Goal: Navigation & Orientation: Find specific page/section

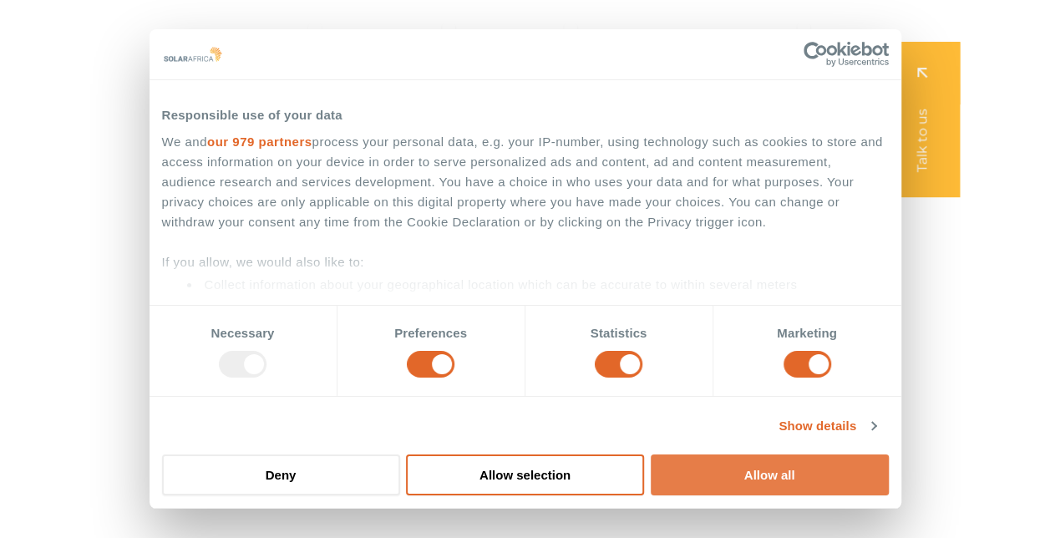
scroll to position [84, 0]
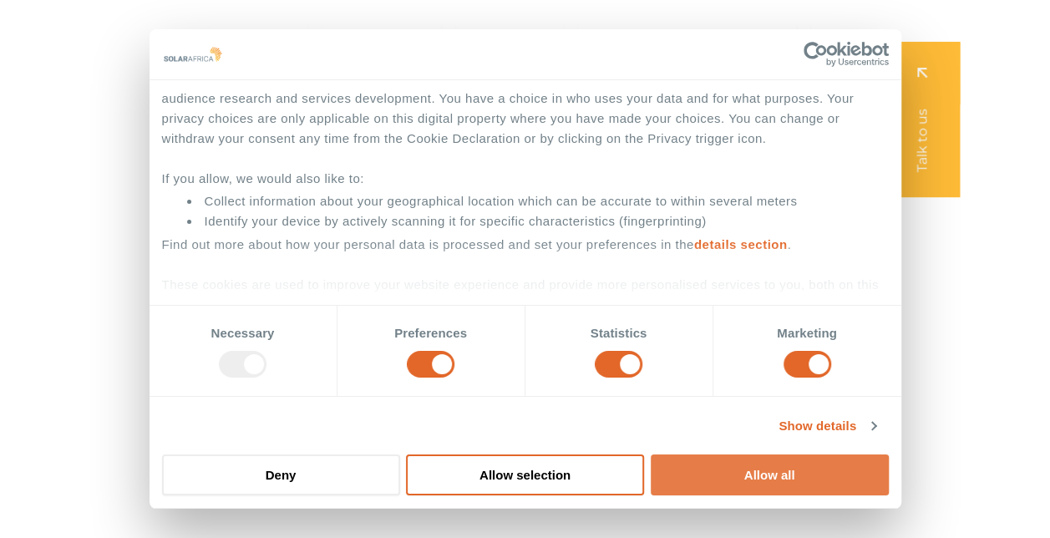
click at [747, 480] on button "Allow all" at bounding box center [770, 474] width 238 height 41
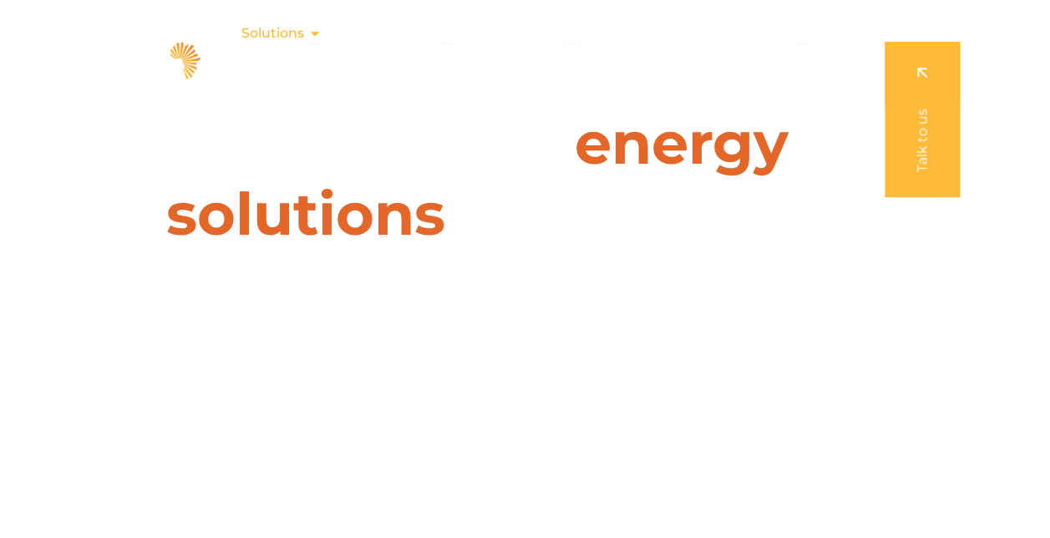
click at [322, 30] on icon "Menu" at bounding box center [314, 33] width 13 height 13
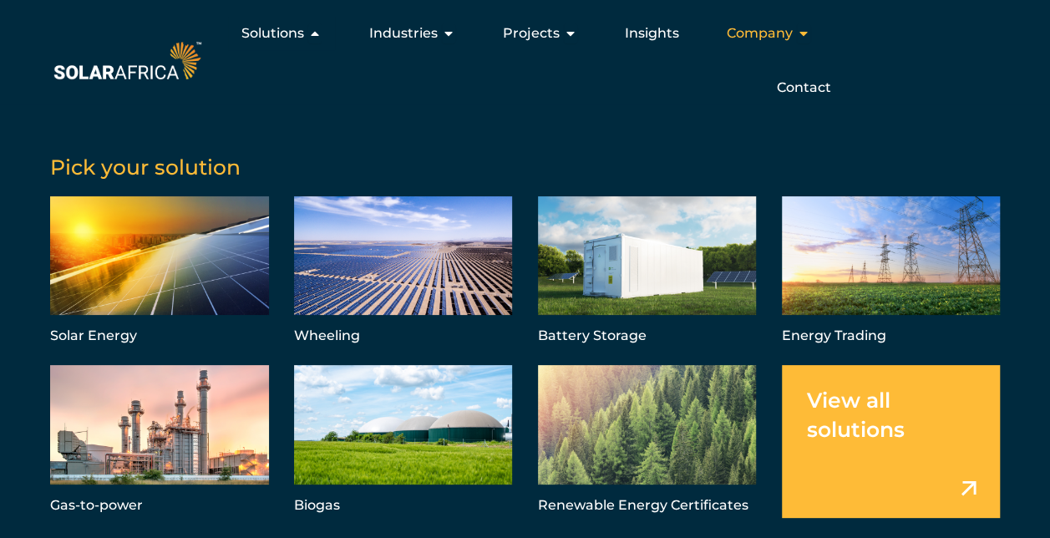
click at [799, 33] on icon "Menu" at bounding box center [803, 33] width 13 height 13
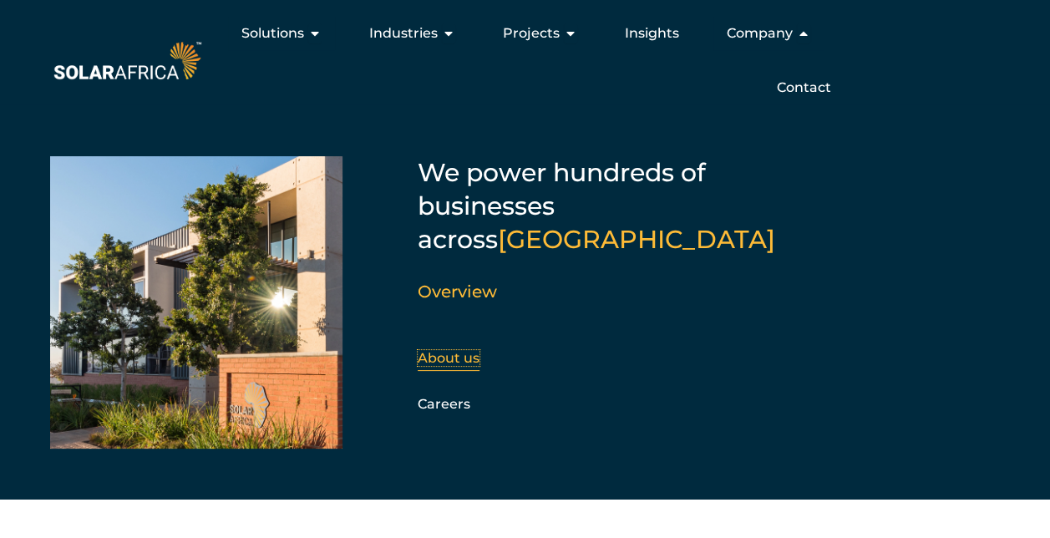
click at [454, 350] on link "About us" at bounding box center [449, 358] width 62 height 16
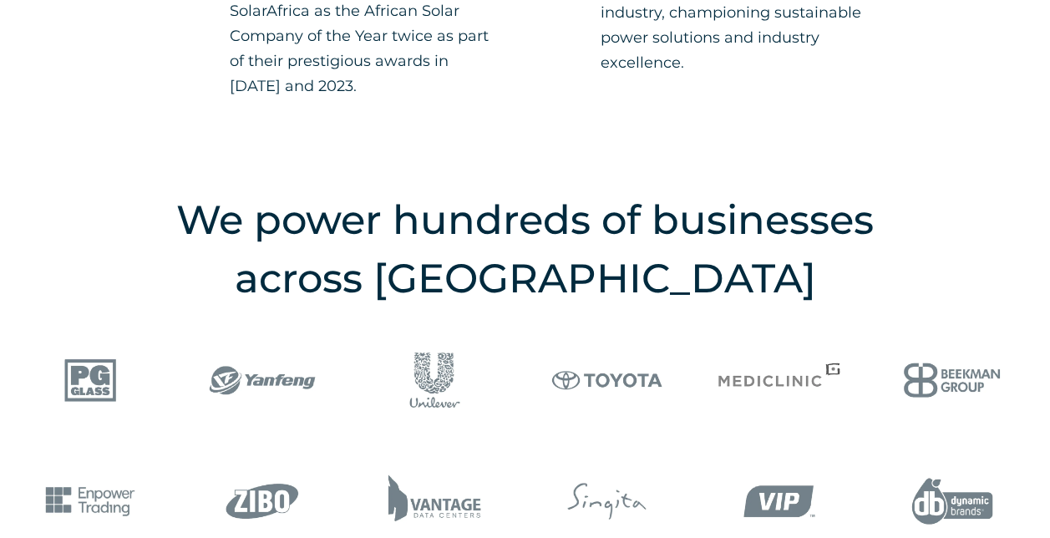
scroll to position [1922, 0]
